Goal: Information Seeking & Learning: Learn about a topic

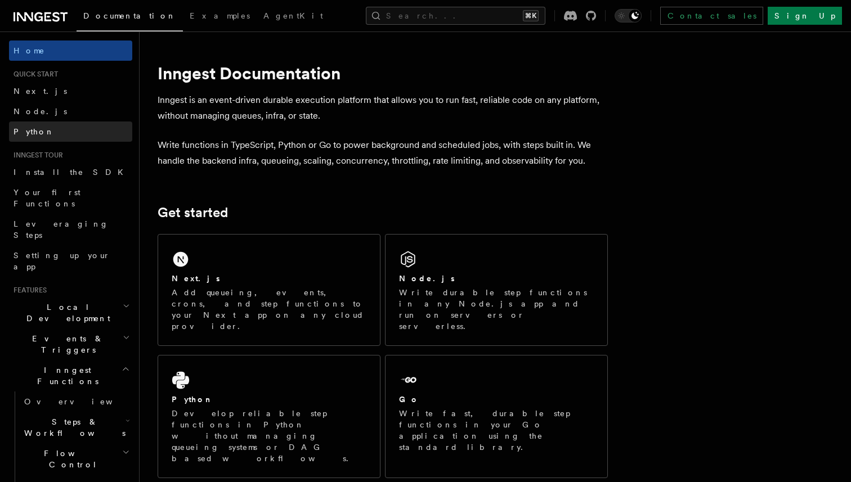
scroll to position [78, 0]
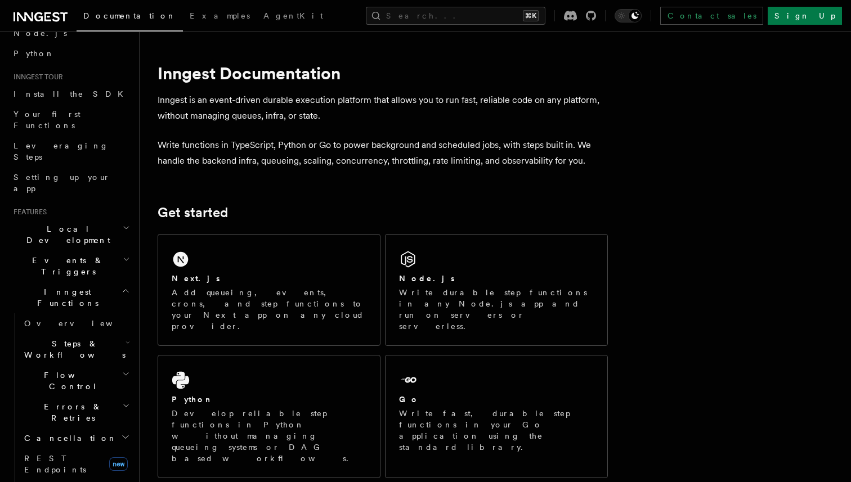
click at [64, 255] on span "Events & Triggers" at bounding box center [66, 266] width 114 height 23
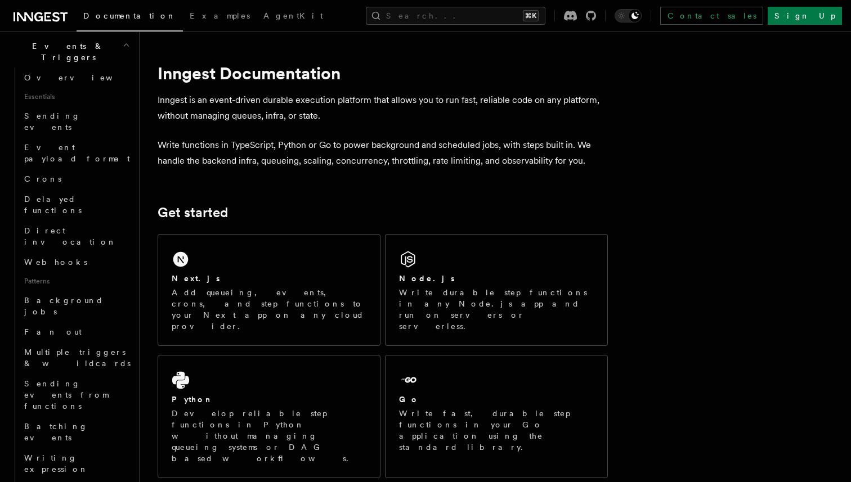
scroll to position [368, 0]
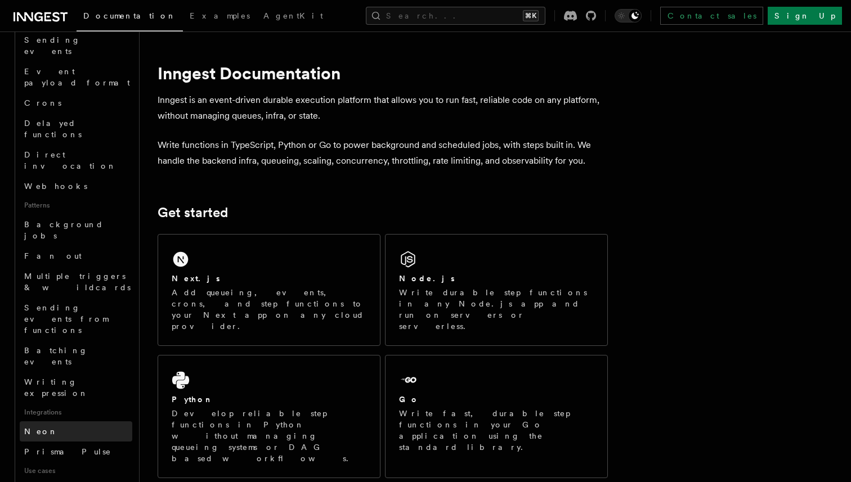
click at [55, 421] on link "Neon" at bounding box center [76, 431] width 113 height 20
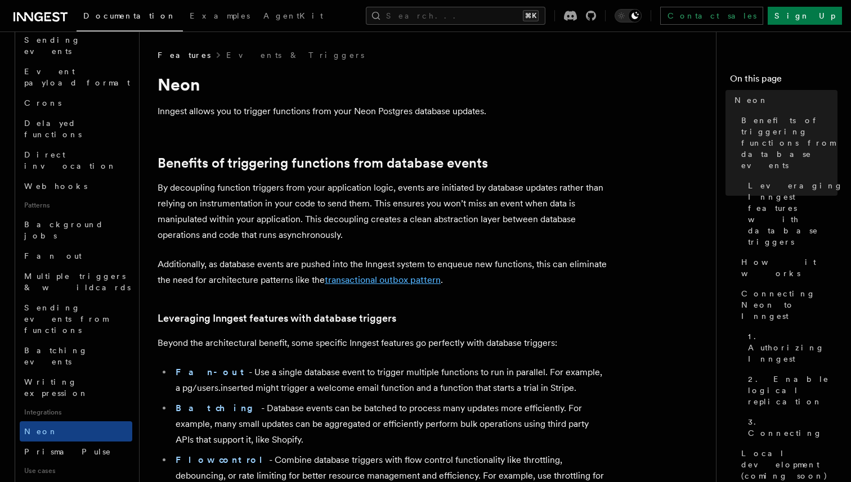
click at [340, 280] on link "transactional outbox pattern" at bounding box center [383, 280] width 116 height 11
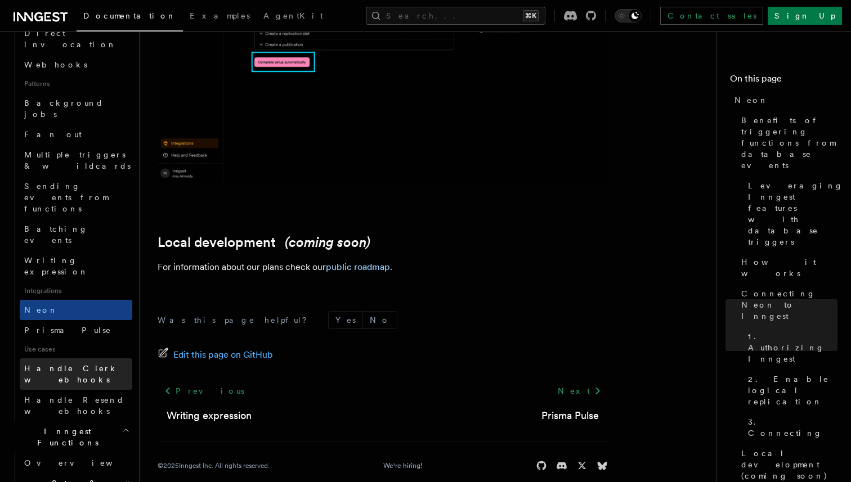
scroll to position [581, 0]
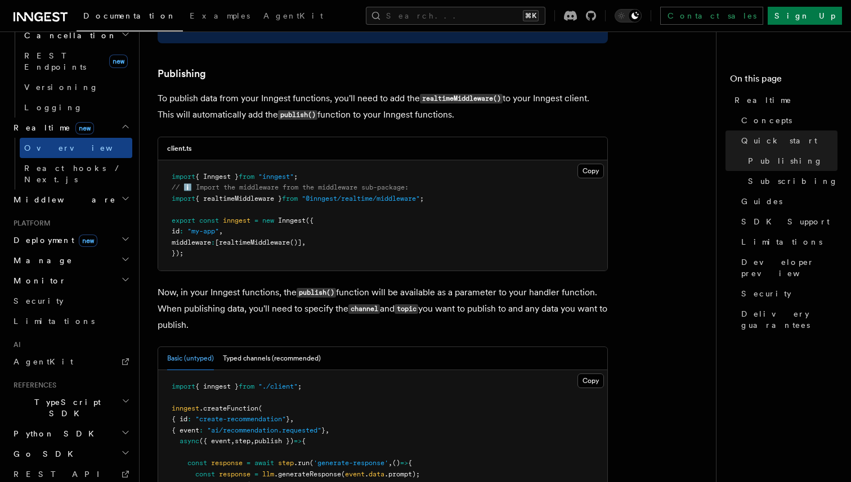
scroll to position [848, 0]
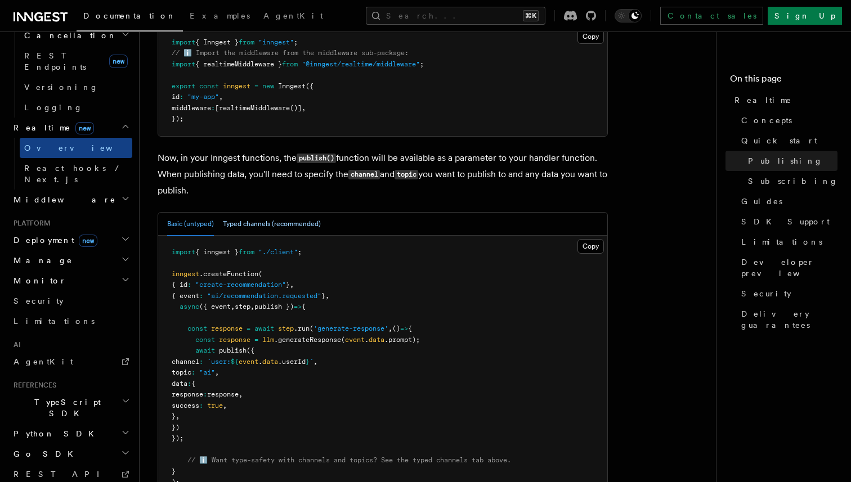
click at [231, 231] on button "Typed channels (recommended)" at bounding box center [272, 224] width 98 height 23
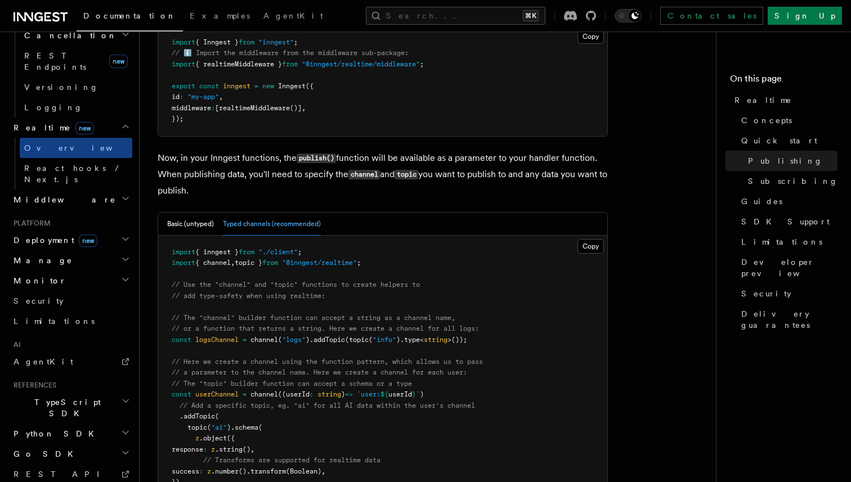
click at [231, 195] on p "Now, in your Inngest functions, the publish() function will be available as a p…" at bounding box center [383, 174] width 450 height 48
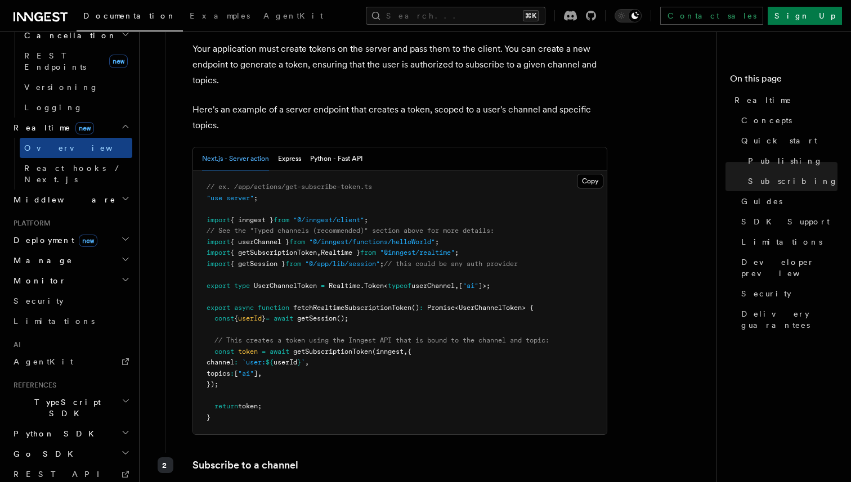
scroll to position [1797, 0]
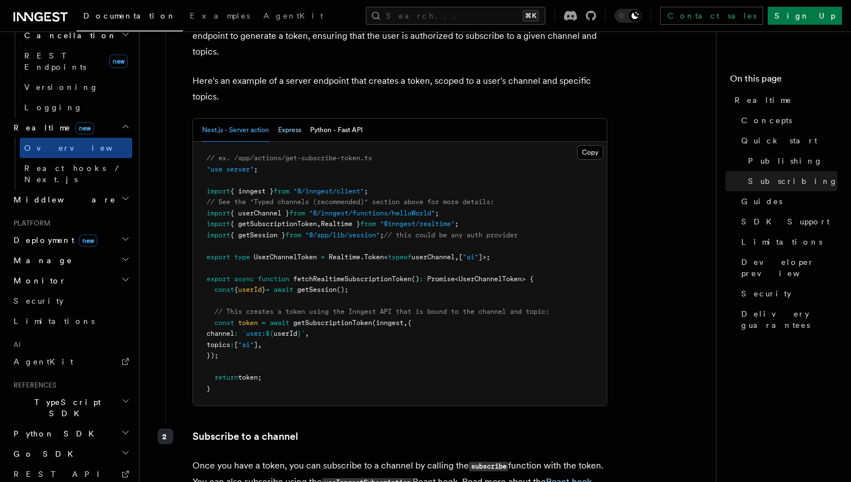
click at [294, 135] on button "Express" at bounding box center [289, 130] width 23 height 23
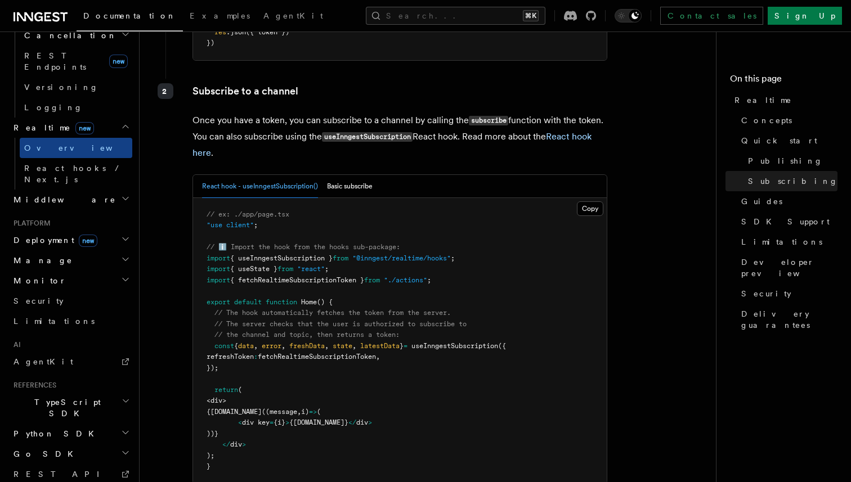
scroll to position [2161, 0]
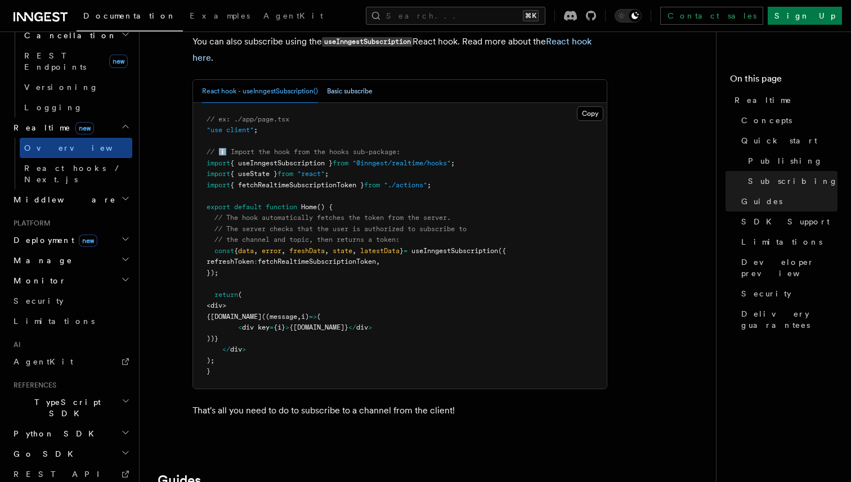
click at [335, 96] on button "Basic subscribe" at bounding box center [350, 91] width 46 height 23
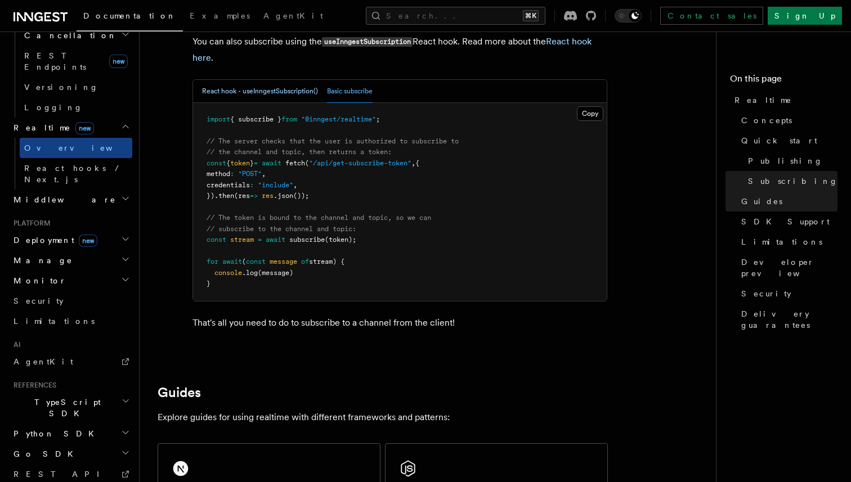
click at [306, 96] on button "React hook - useInngestSubscription()" at bounding box center [260, 91] width 116 height 23
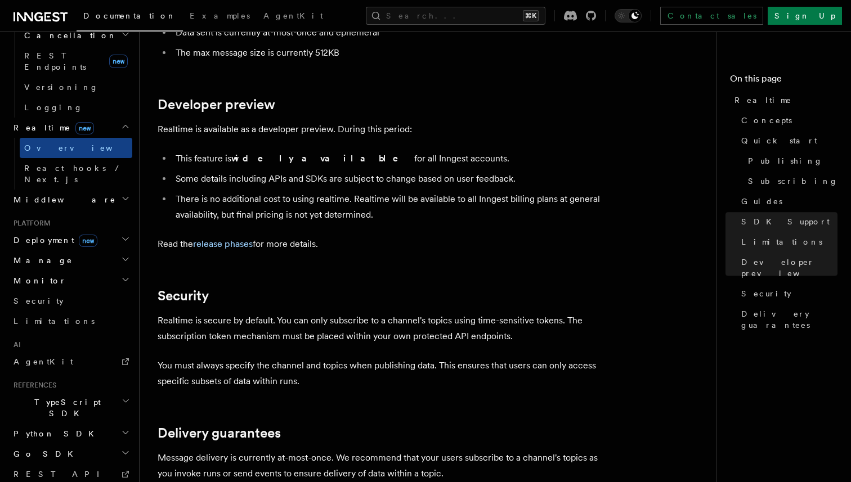
scroll to position [3174, 0]
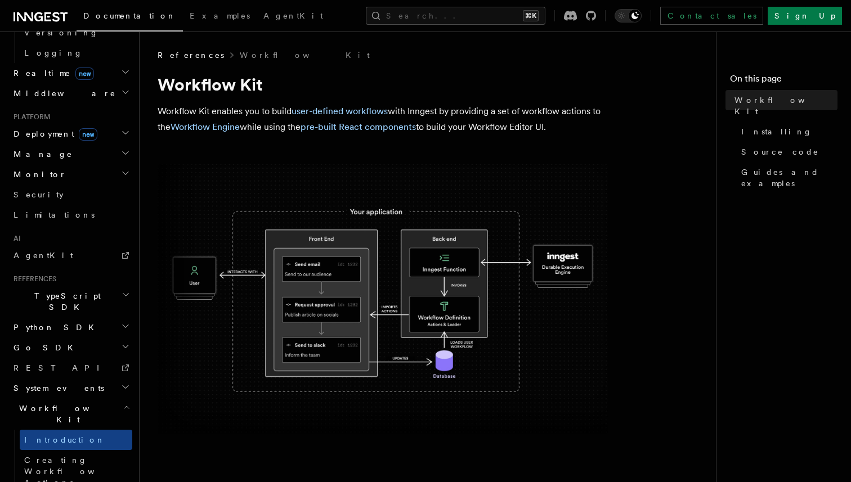
scroll to position [542, 0]
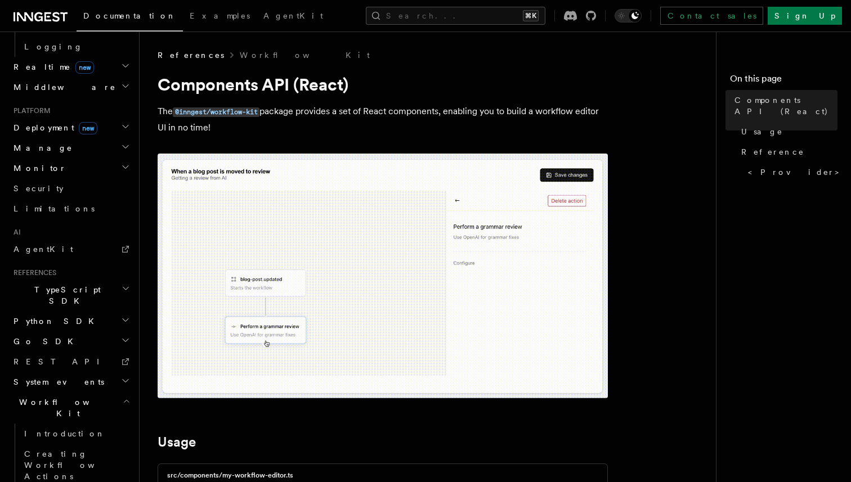
scroll to position [440, 0]
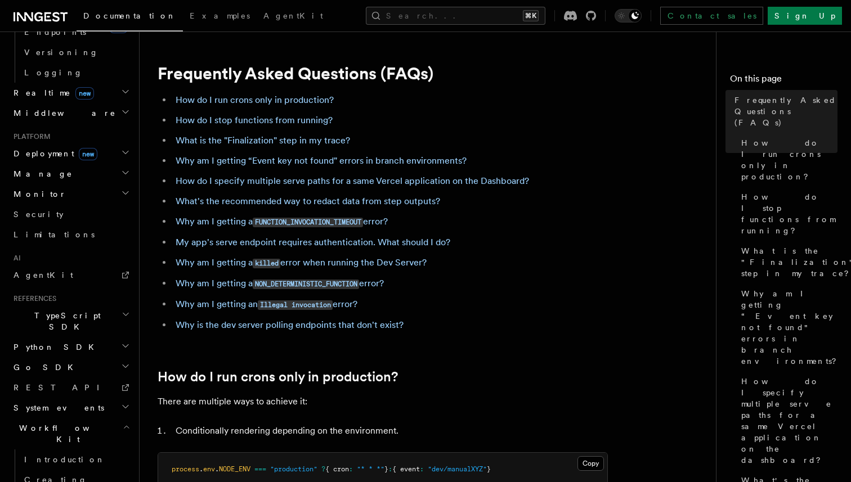
scroll to position [542, 0]
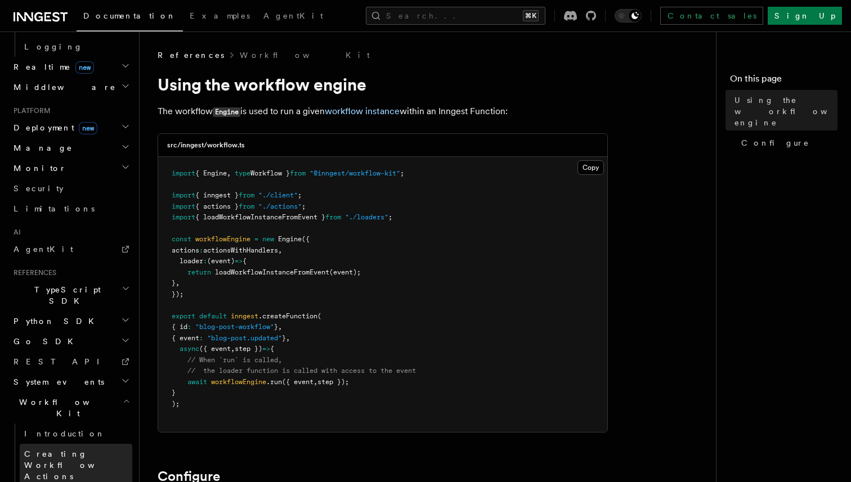
click at [56, 449] on span "Creating Workflow Actions" at bounding box center [73, 465] width 98 height 32
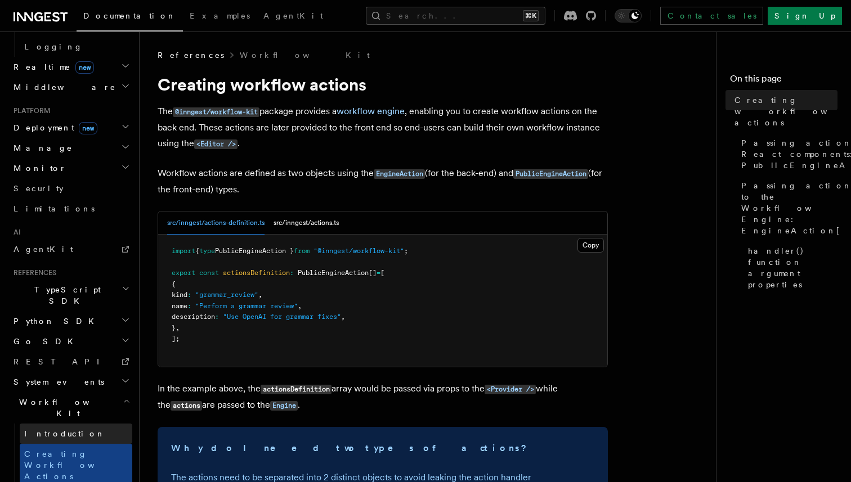
click at [55, 429] on span "Introduction" at bounding box center [64, 433] width 81 height 9
